Goal: Transaction & Acquisition: Purchase product/service

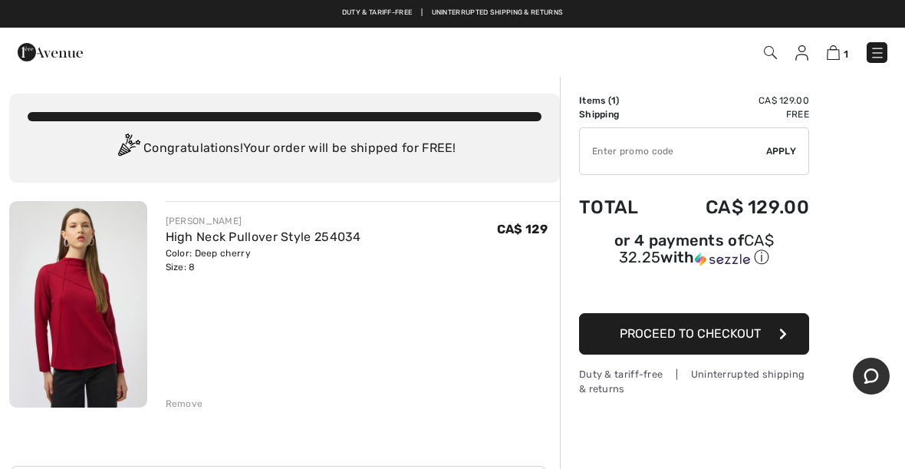
click at [647, 156] on input "TEXT" at bounding box center [673, 151] width 186 height 46
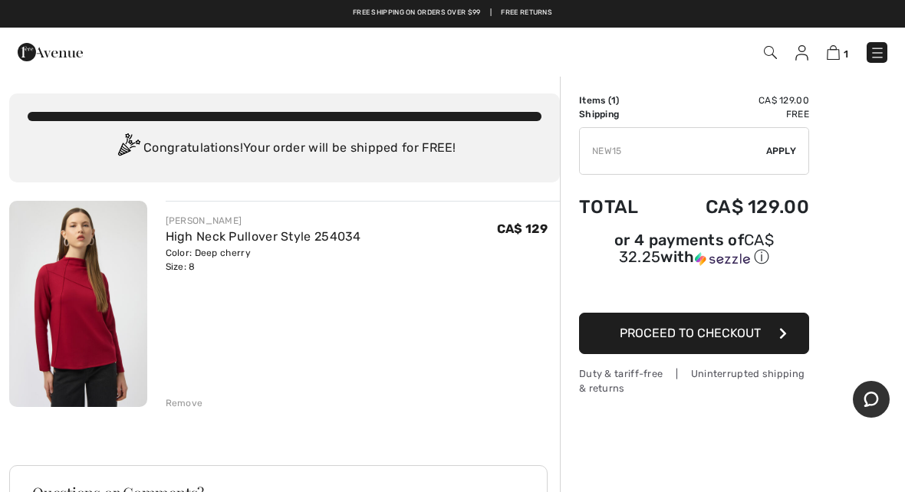
type input "NEW15"
click at [785, 150] on span "Apply" at bounding box center [781, 151] width 31 height 14
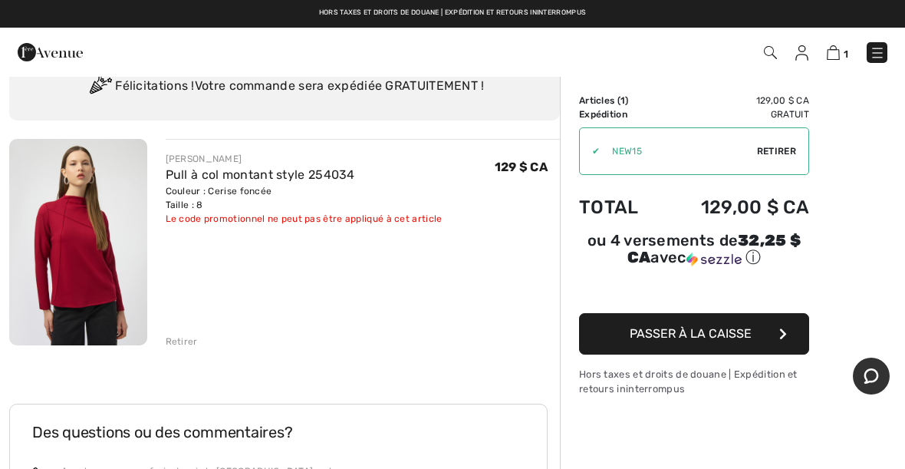
scroll to position [53, 0]
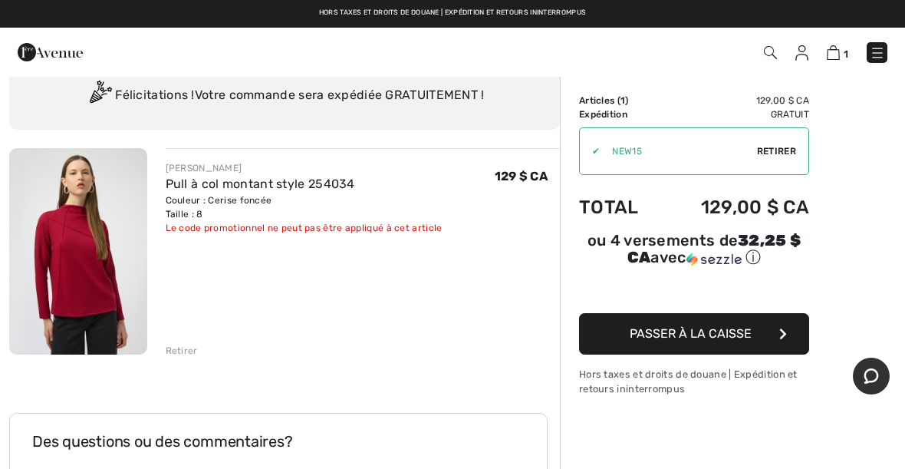
click at [840, 52] on img at bounding box center [833, 52] width 13 height 15
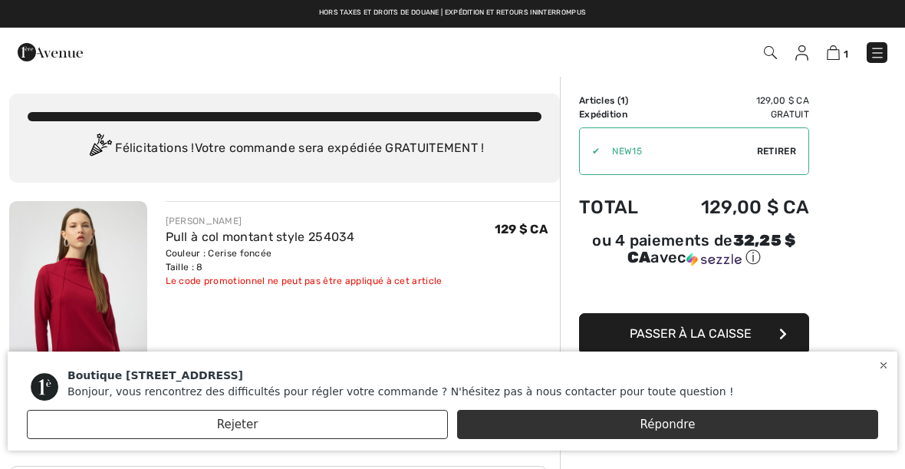
click at [249, 428] on font "Rejeter" at bounding box center [237, 424] width 41 height 14
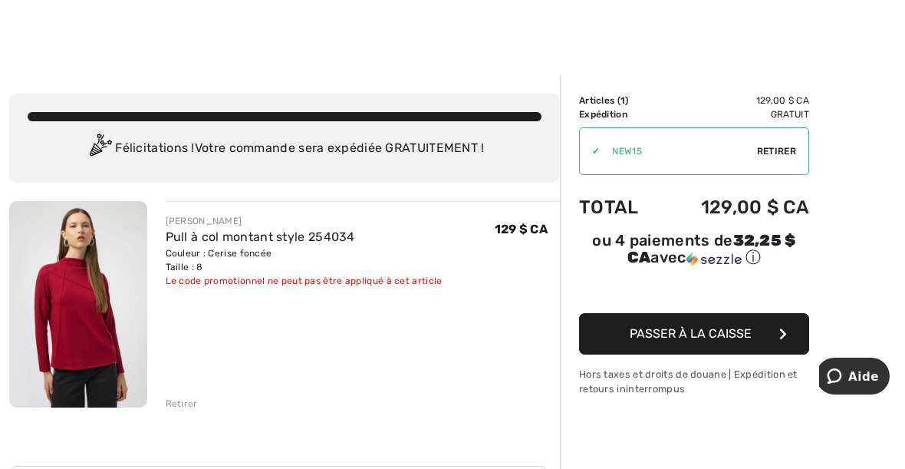
click at [694, 339] on font "Passer à la caisse" at bounding box center [691, 333] width 122 height 15
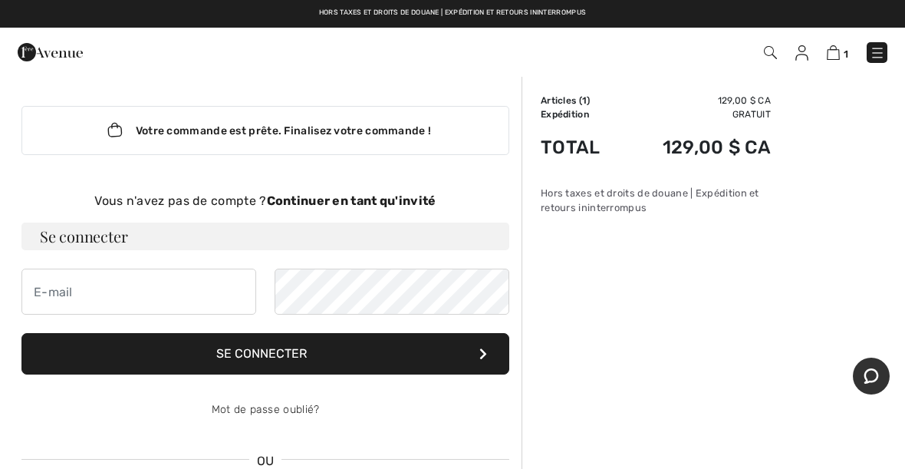
click at [840, 55] on img at bounding box center [833, 52] width 13 height 15
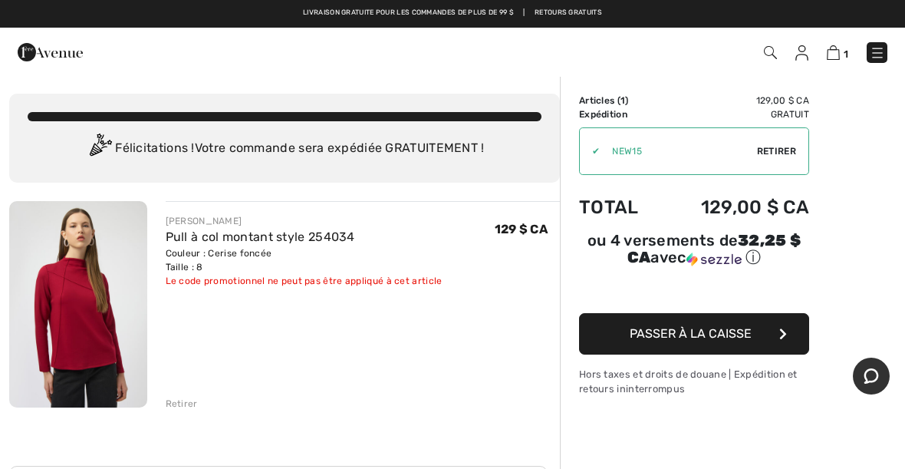
click at [183, 405] on font "Retirer" at bounding box center [182, 403] width 32 height 11
